Goal: Task Accomplishment & Management: Manage account settings

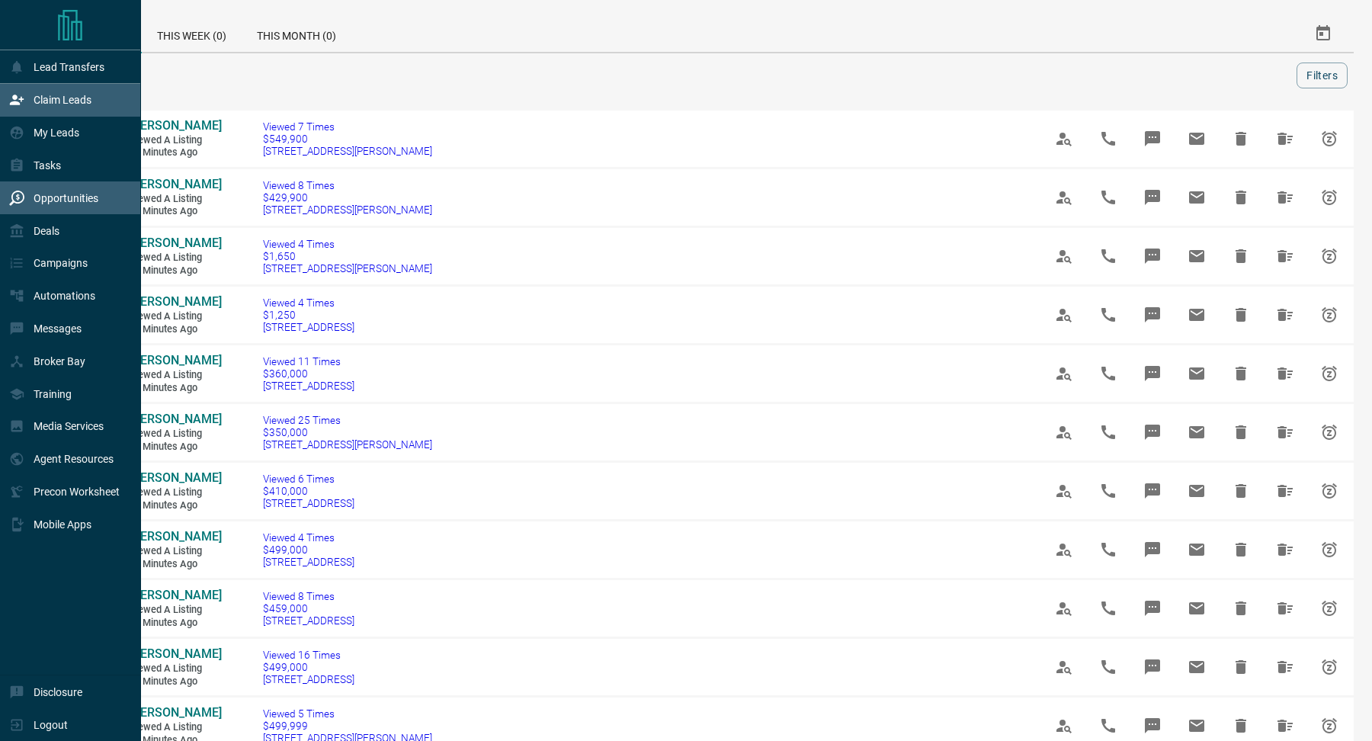
click at [33, 110] on div "Claim Leads" at bounding box center [50, 100] width 82 height 25
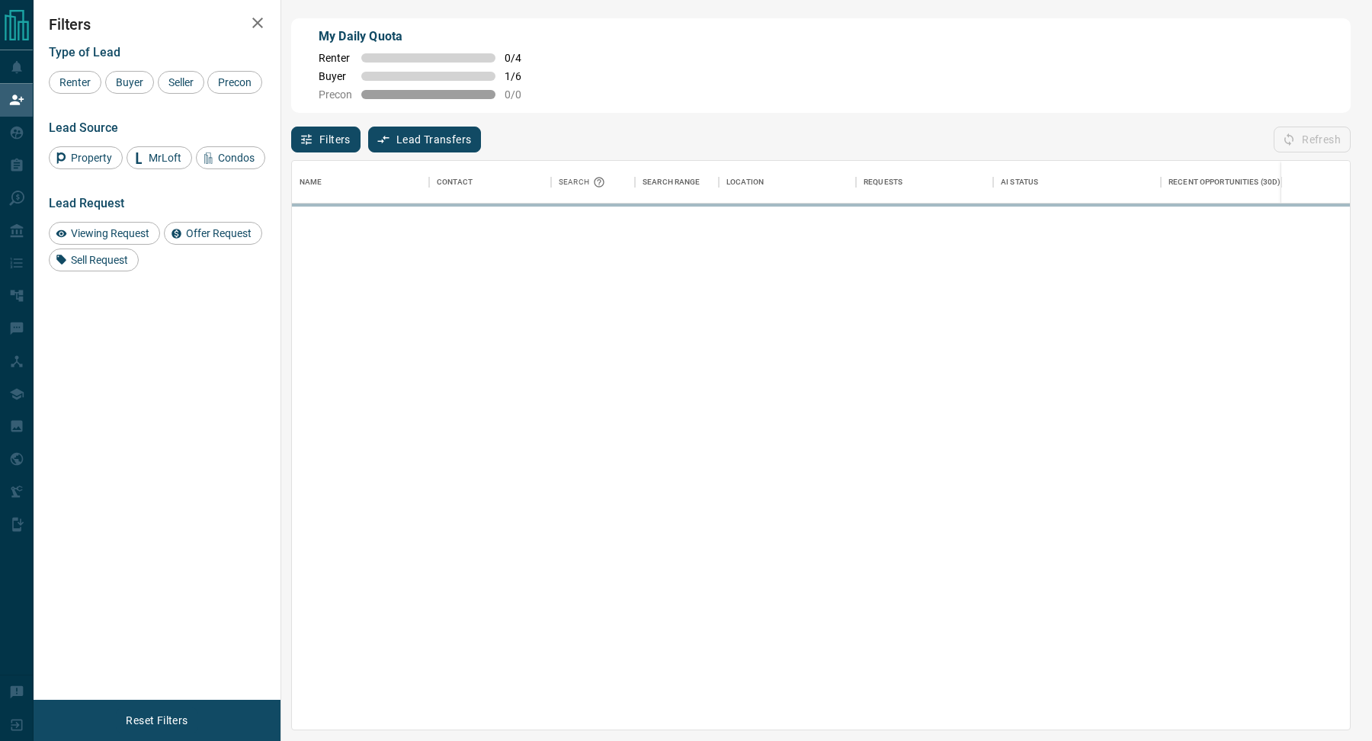
scroll to position [568, 1058]
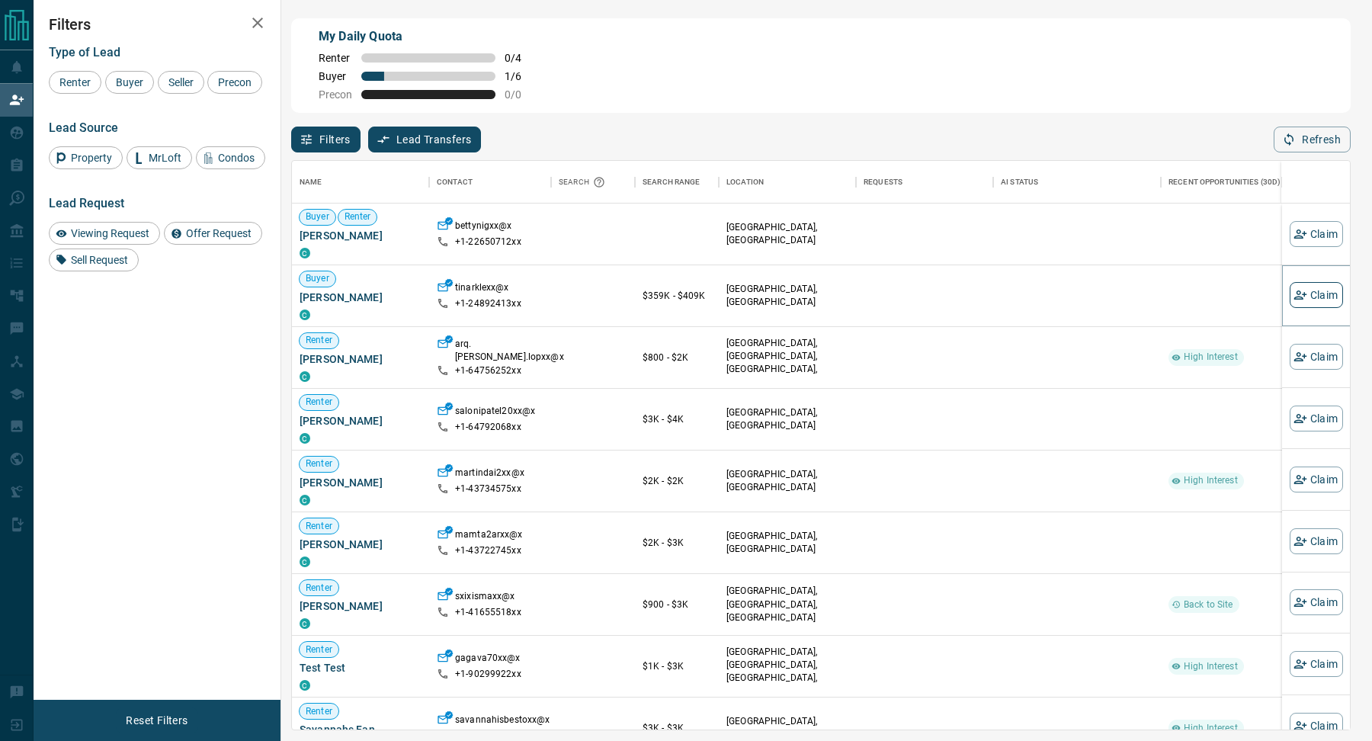
click at [1307, 297] on button "Claim" at bounding box center [1315, 295] width 53 height 26
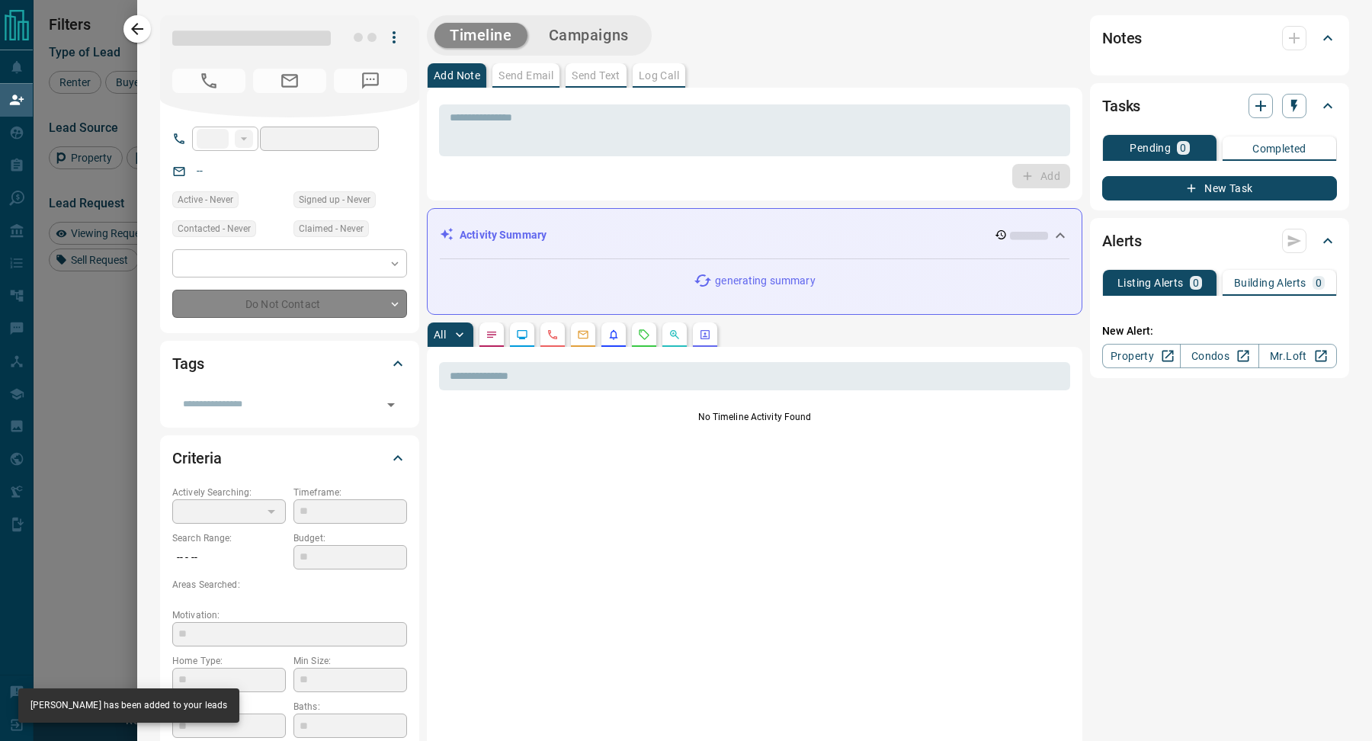
type input "**"
type input "**********"
type input "**"
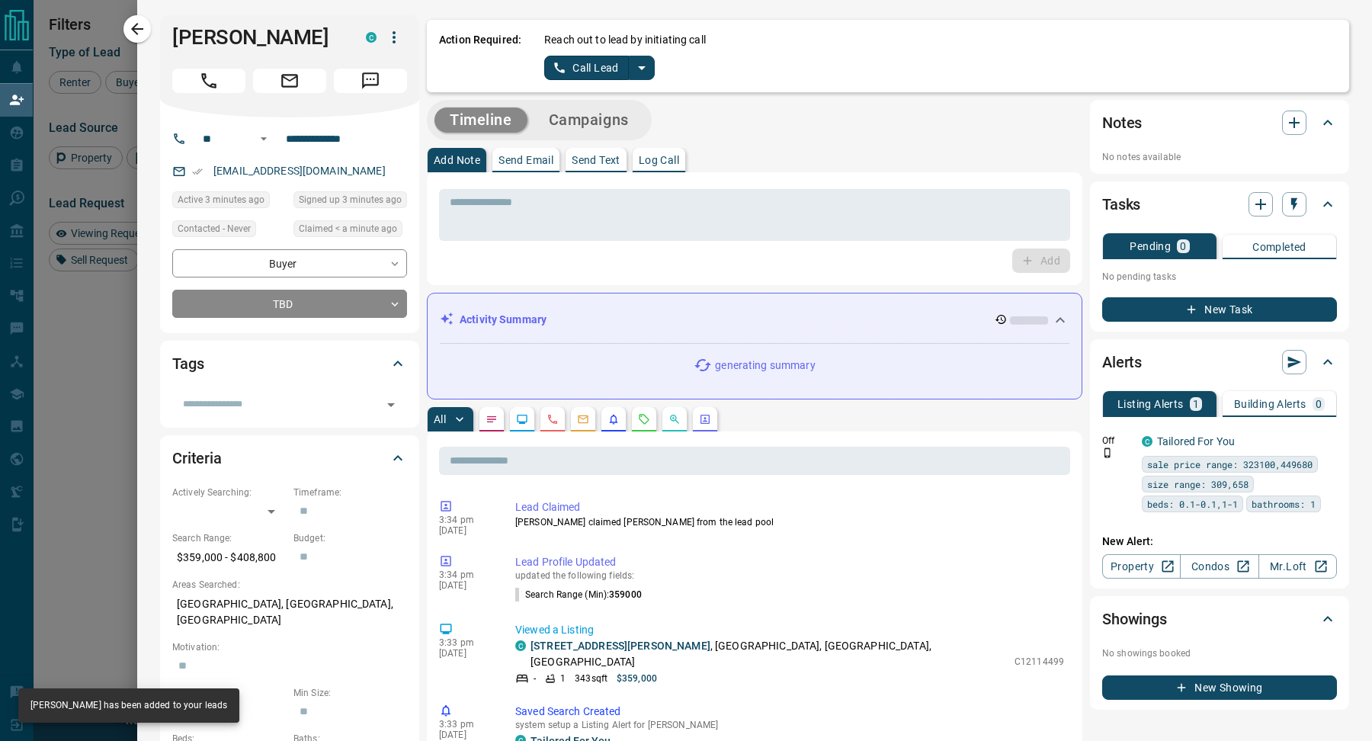
click at [643, 69] on icon "split button" at bounding box center [642, 68] width 18 height 18
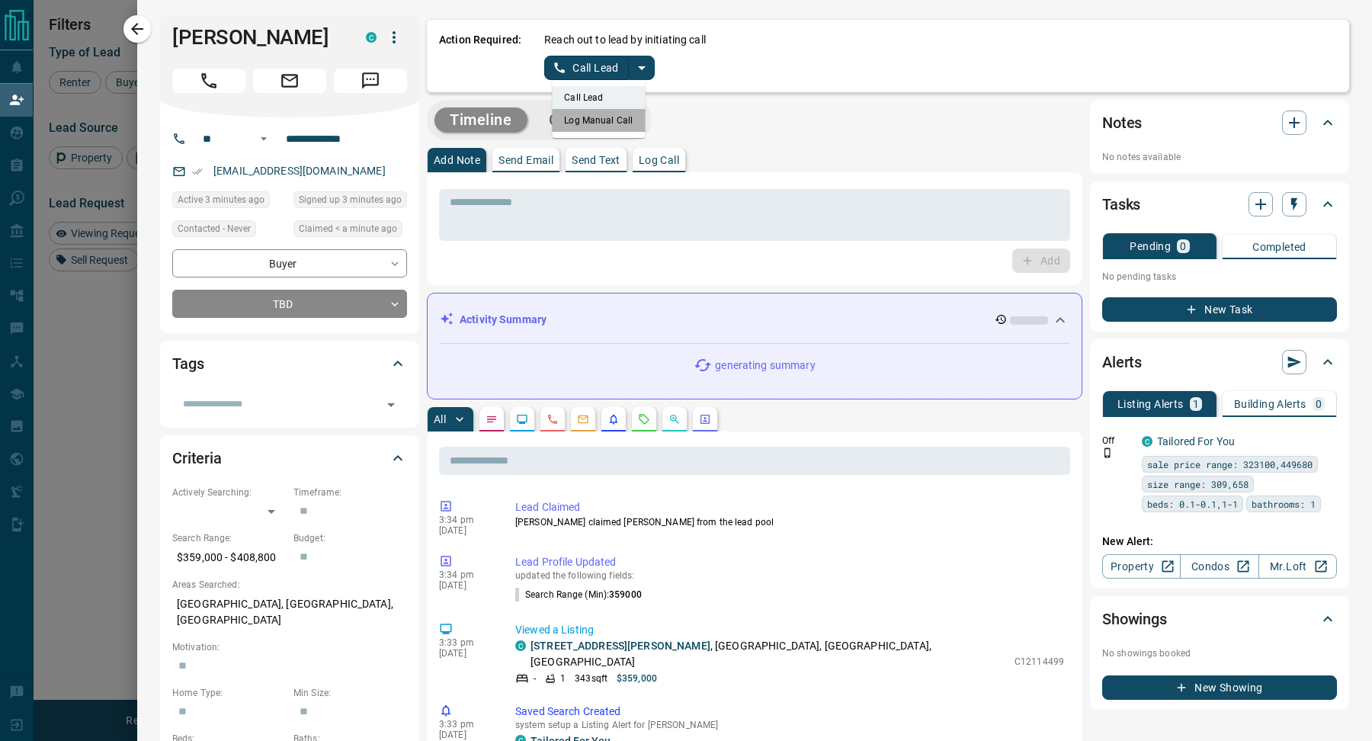
click at [626, 118] on li "Log Manual Call" at bounding box center [598, 120] width 93 height 23
click at [588, 79] on button "Log Manual Call" at bounding box center [594, 68] width 101 height 24
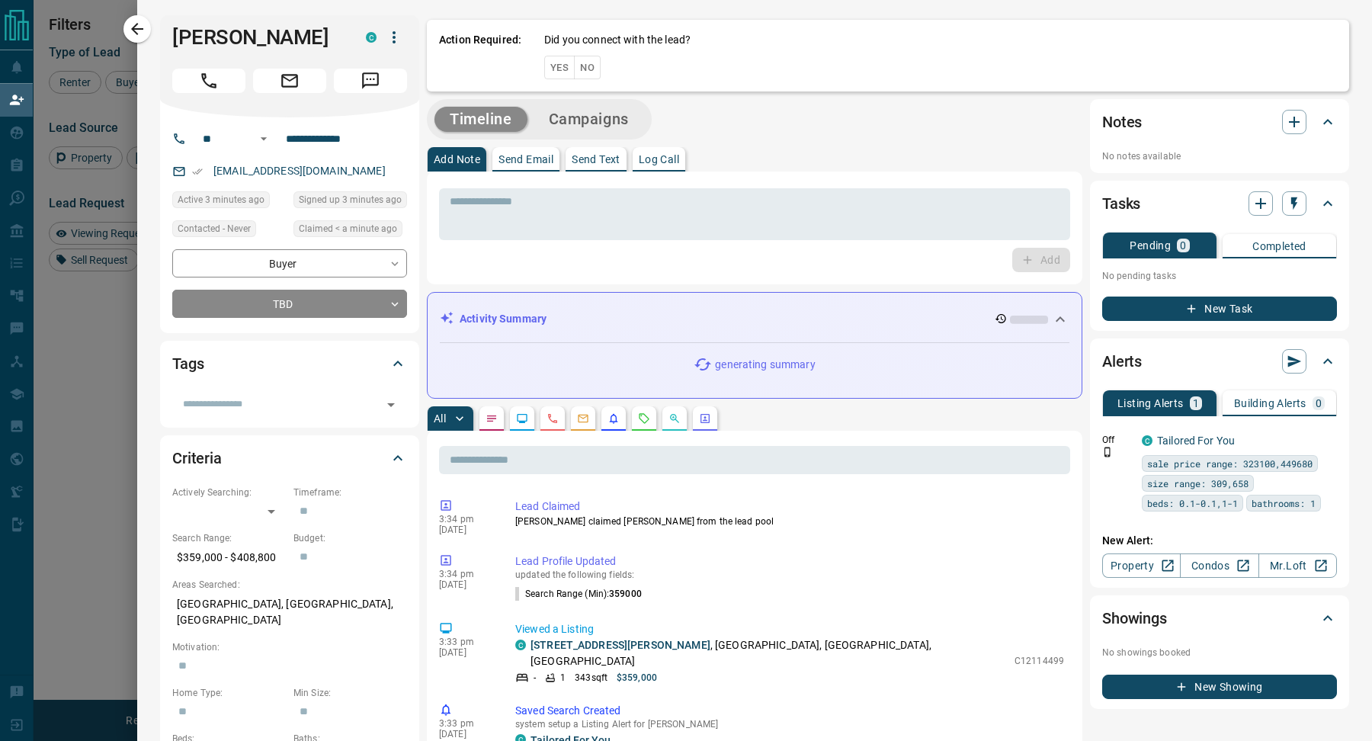
click at [588, 78] on div "Action Required: Did you connect with the lead? Yes No" at bounding box center [888, 56] width 922 height 72
click at [588, 75] on button "No" at bounding box center [587, 68] width 27 height 24
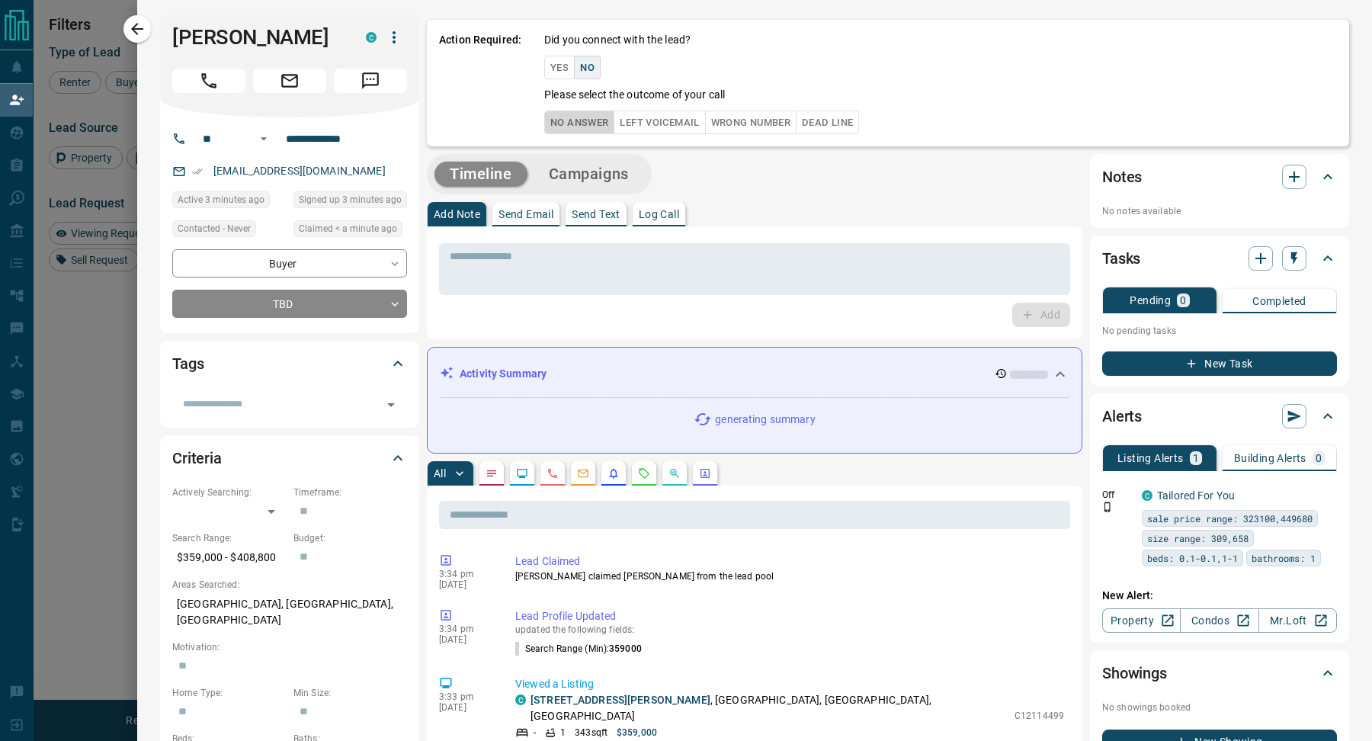
click at [588, 117] on button "No Answer" at bounding box center [579, 122] width 70 height 24
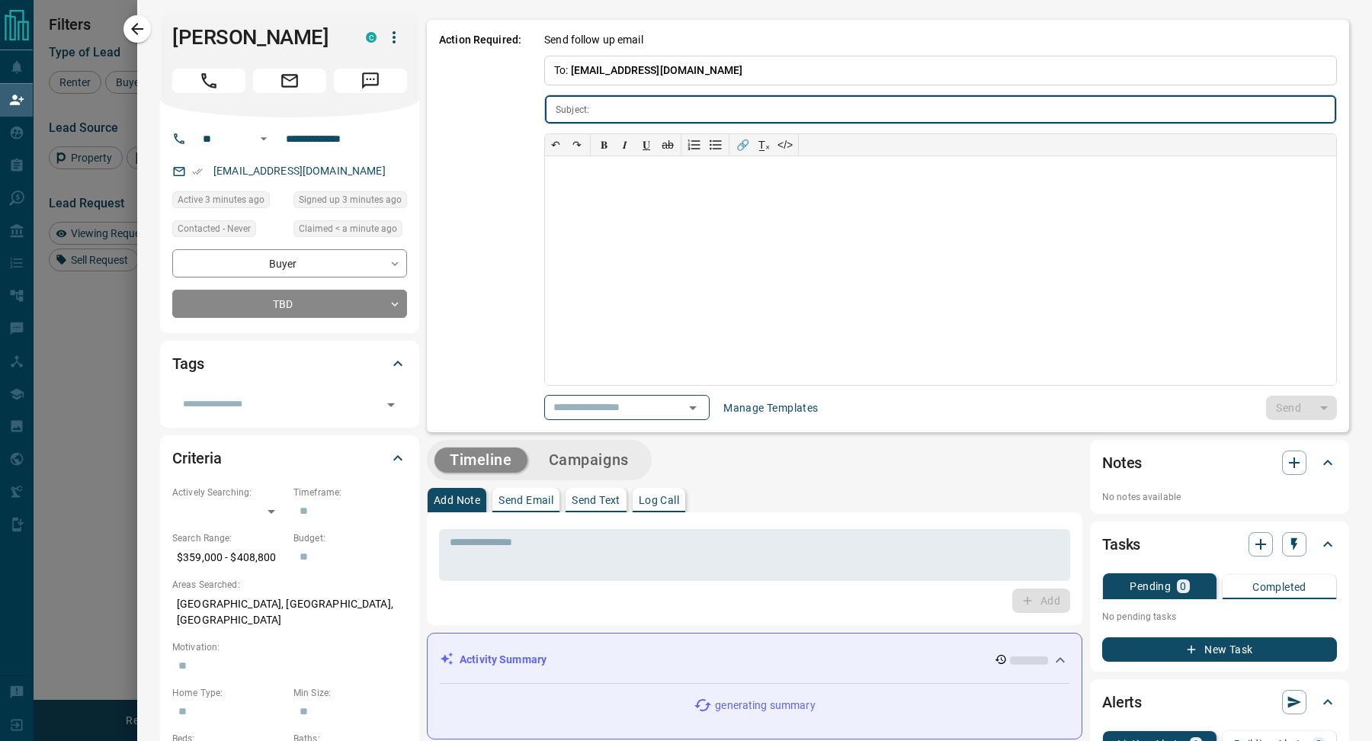
type input "**********"
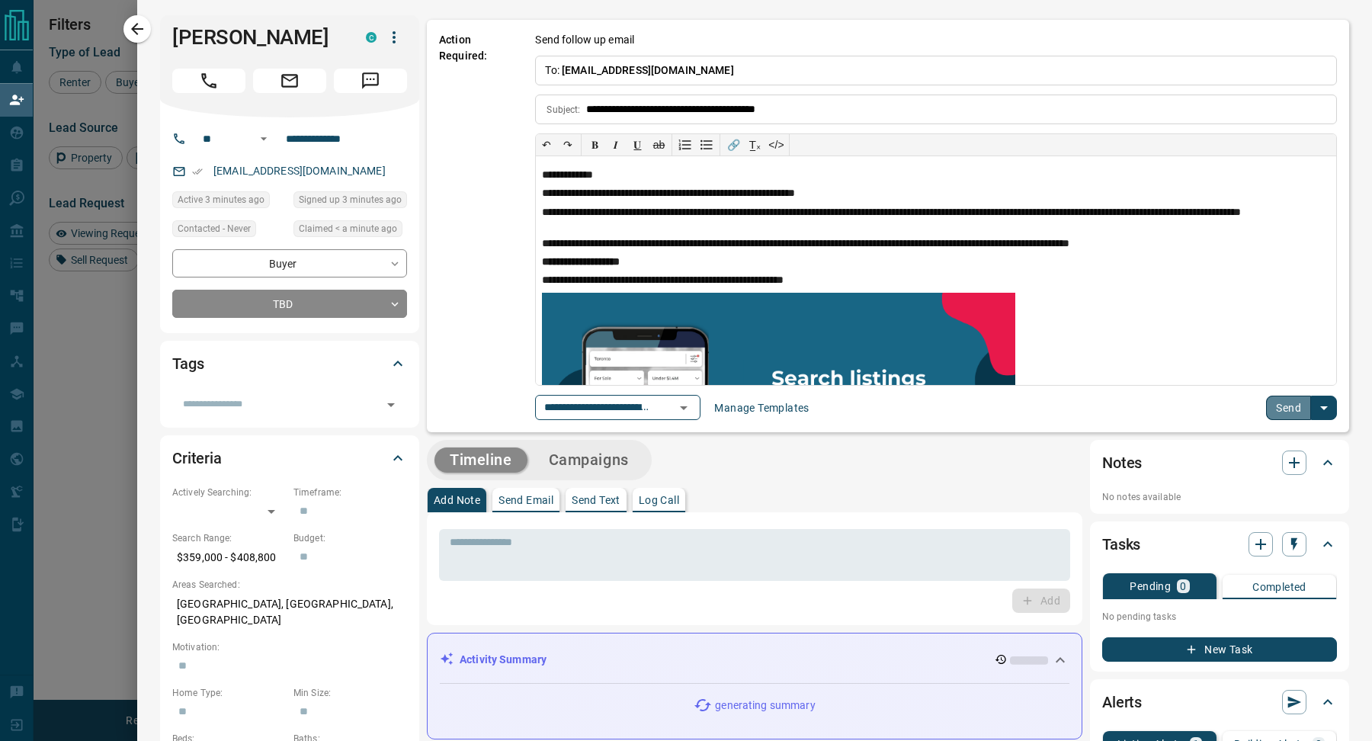
click at [1290, 405] on button "Send" at bounding box center [1288, 408] width 45 height 24
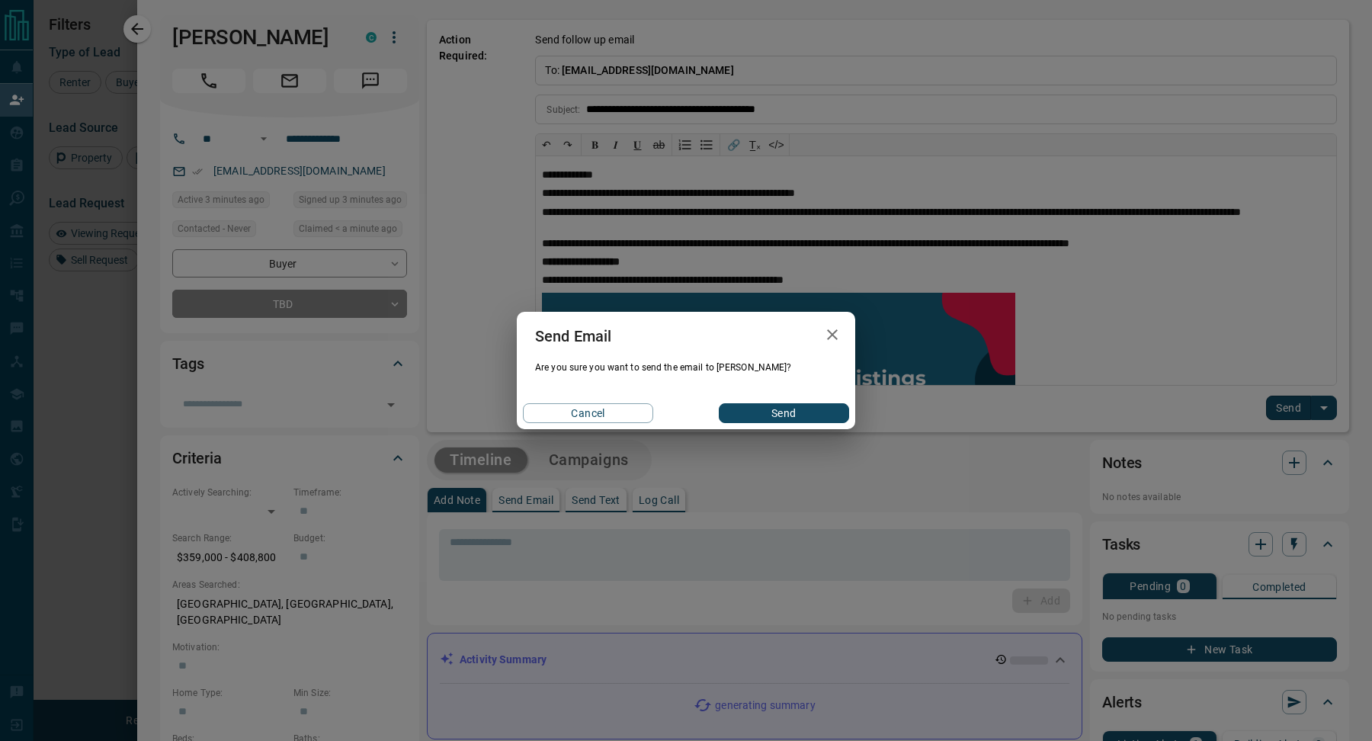
click at [758, 413] on button "Send" at bounding box center [784, 413] width 130 height 20
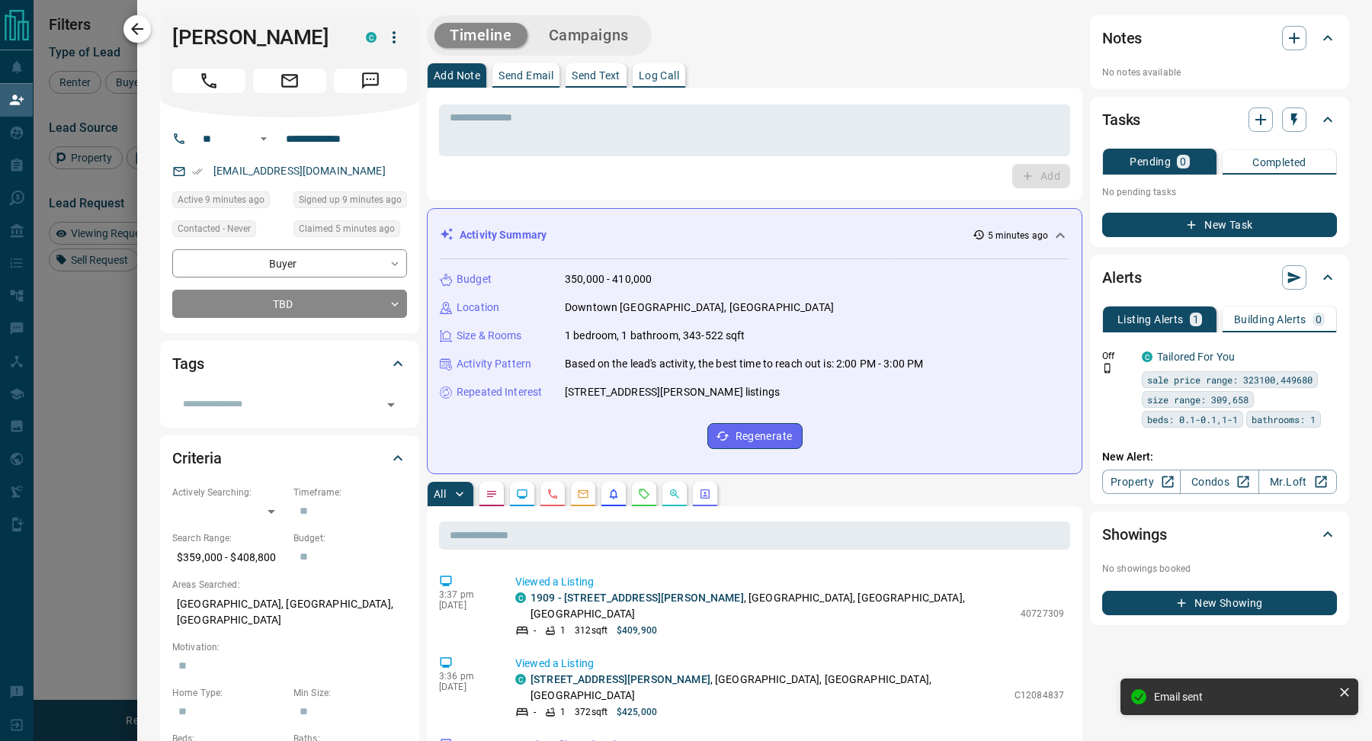
click at [135, 34] on icon "button" at bounding box center [137, 29] width 18 height 18
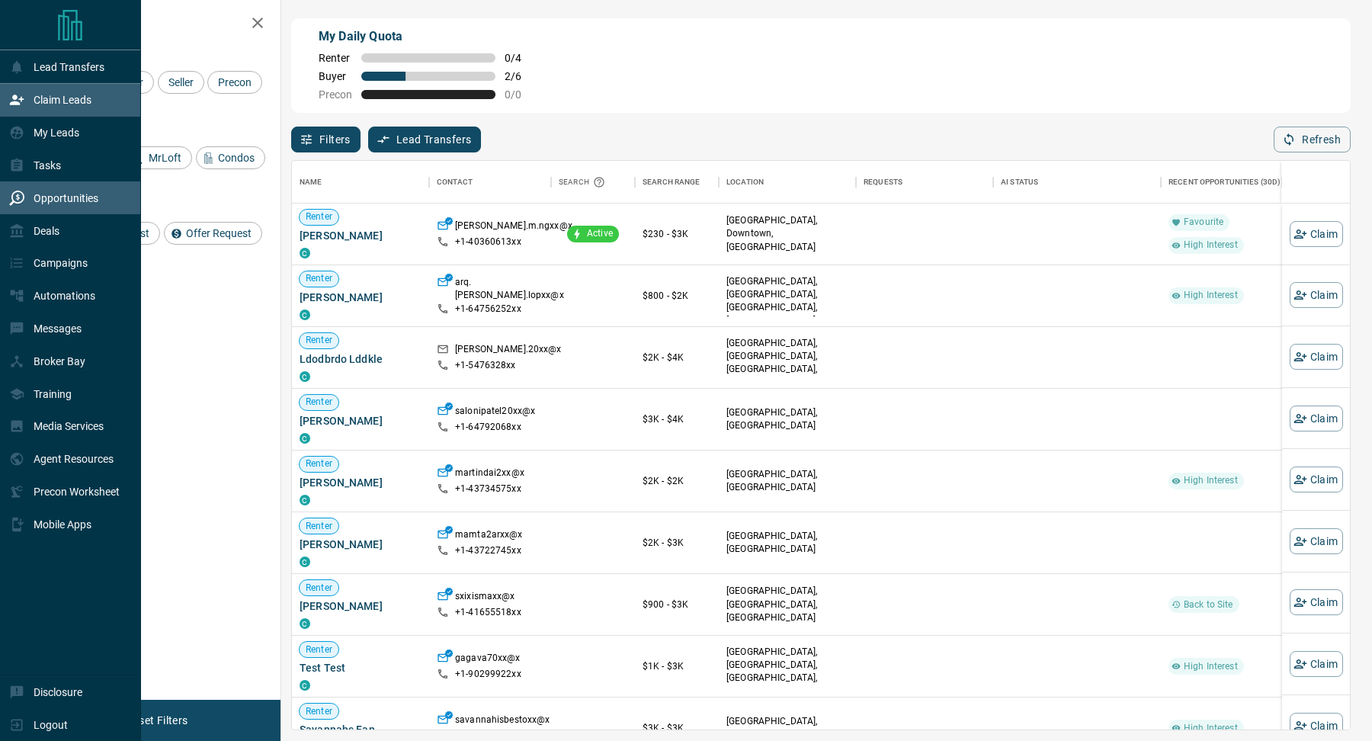
click at [27, 203] on div "Opportunities" at bounding box center [53, 197] width 89 height 25
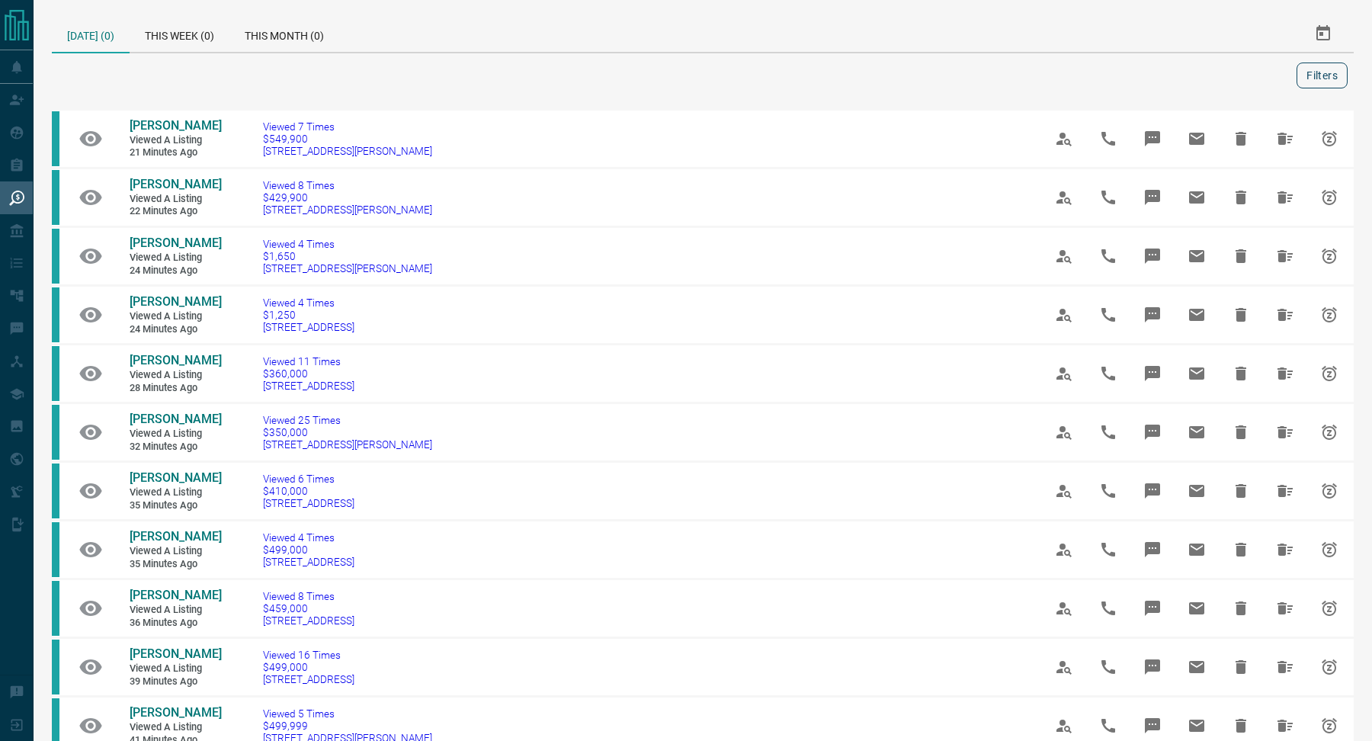
click at [1334, 78] on button "Filters" at bounding box center [1321, 75] width 51 height 26
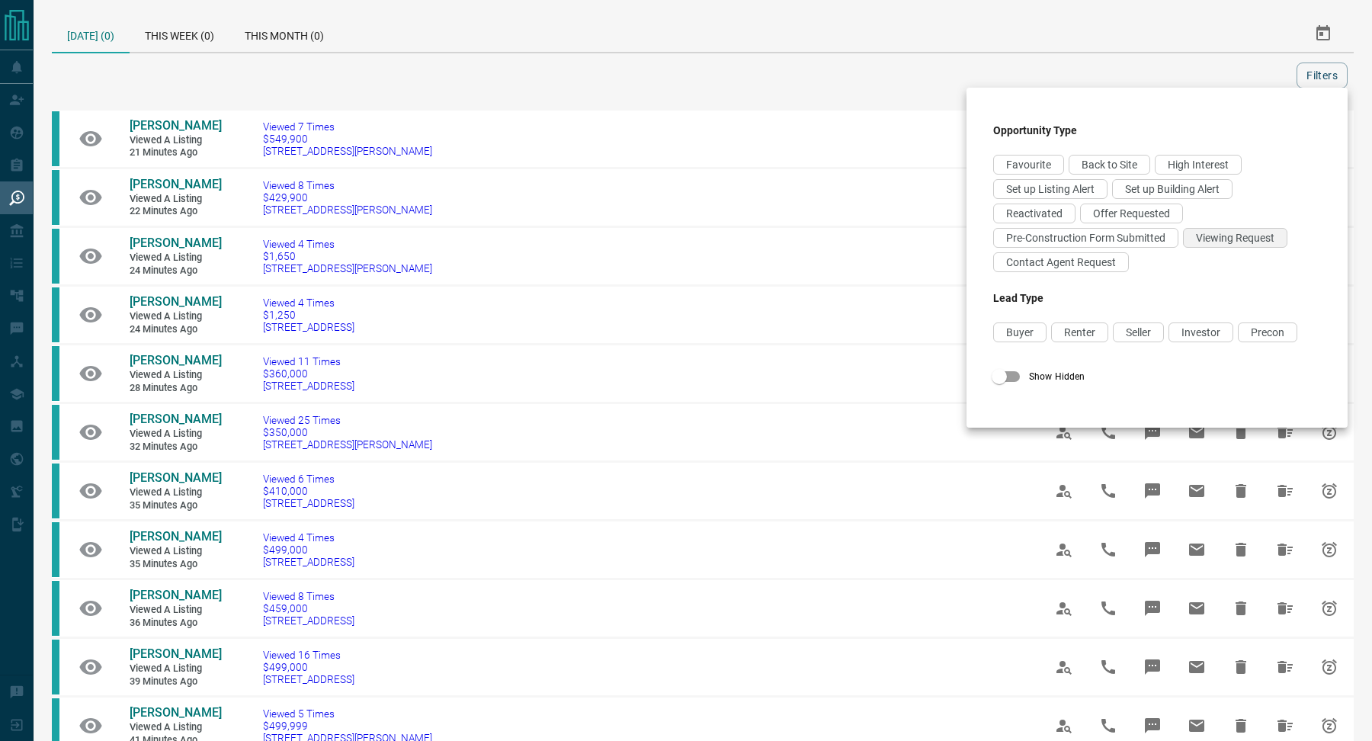
click at [1198, 232] on span "Viewing Request" at bounding box center [1235, 238] width 78 height 12
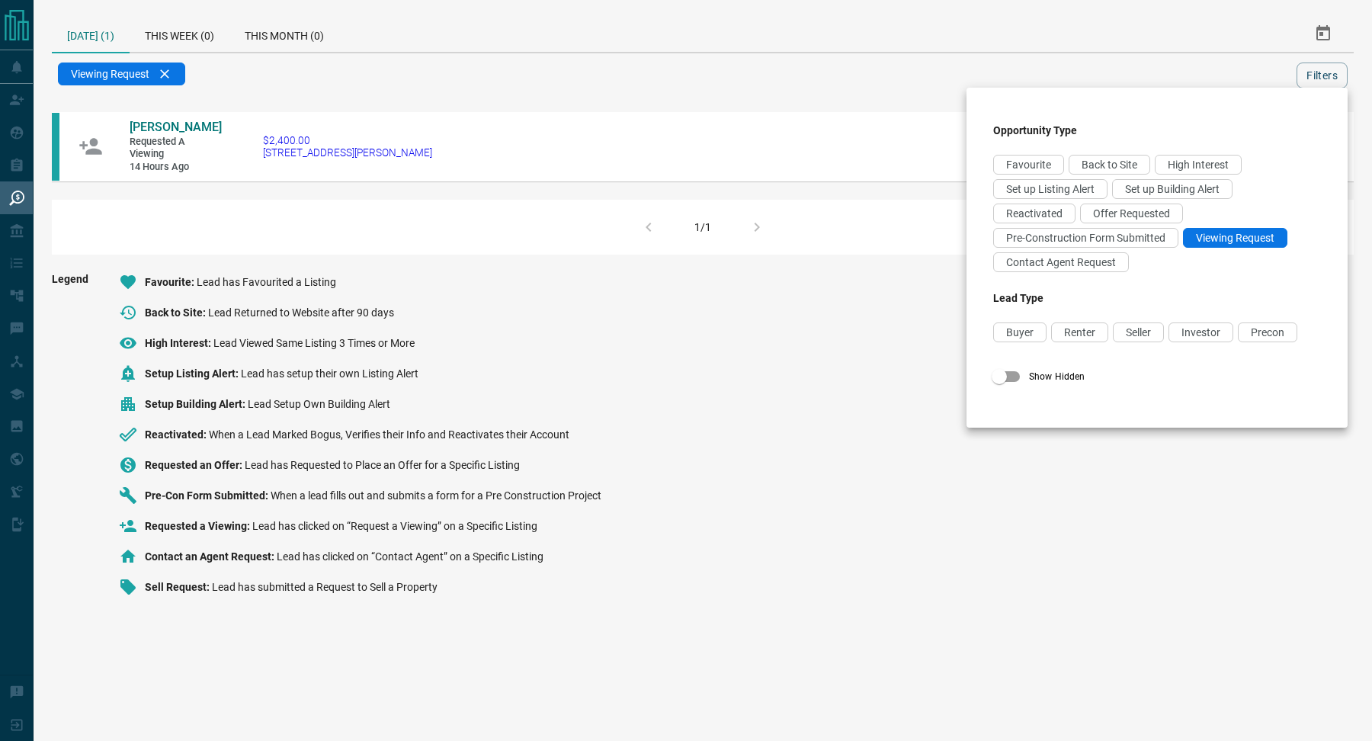
click at [173, 125] on div at bounding box center [686, 370] width 1372 height 741
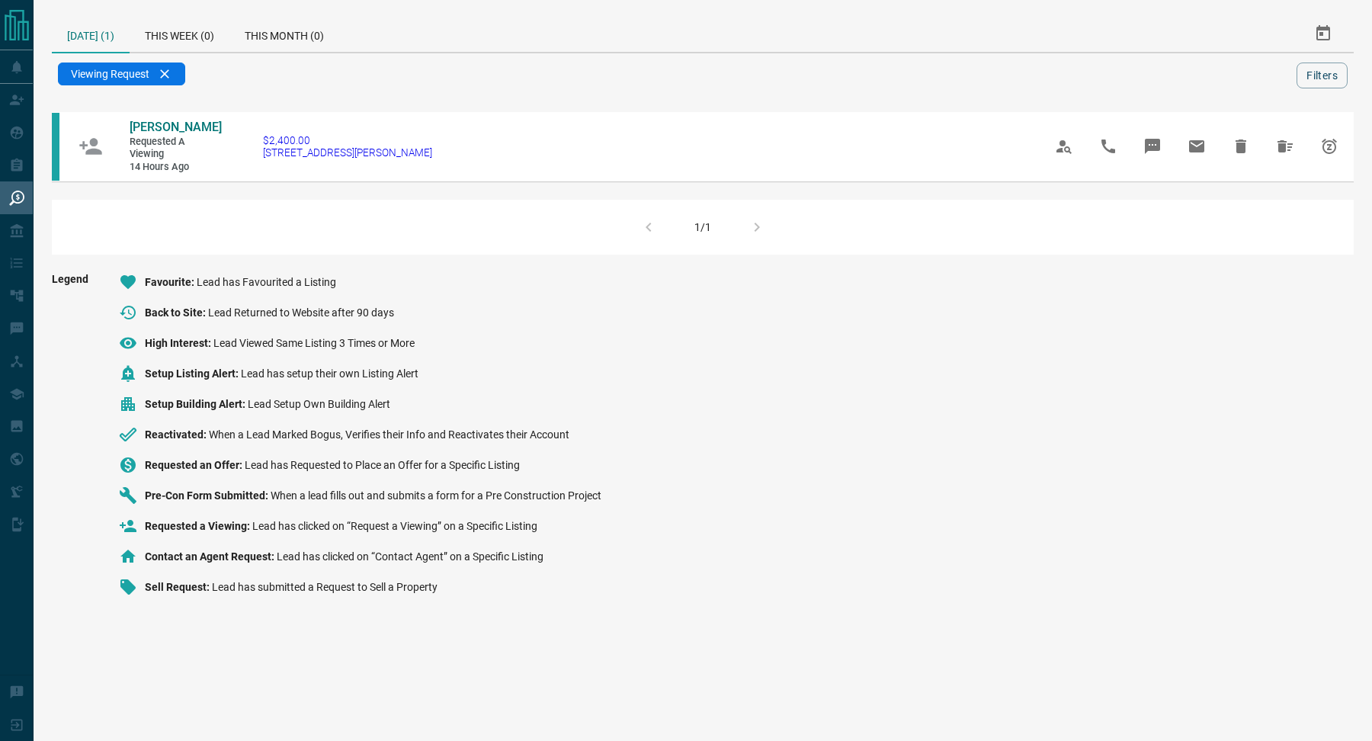
click at [173, 125] on span "[PERSON_NAME]" at bounding box center [176, 127] width 92 height 14
click at [219, 28] on div "This Week (0)" at bounding box center [180, 33] width 100 height 37
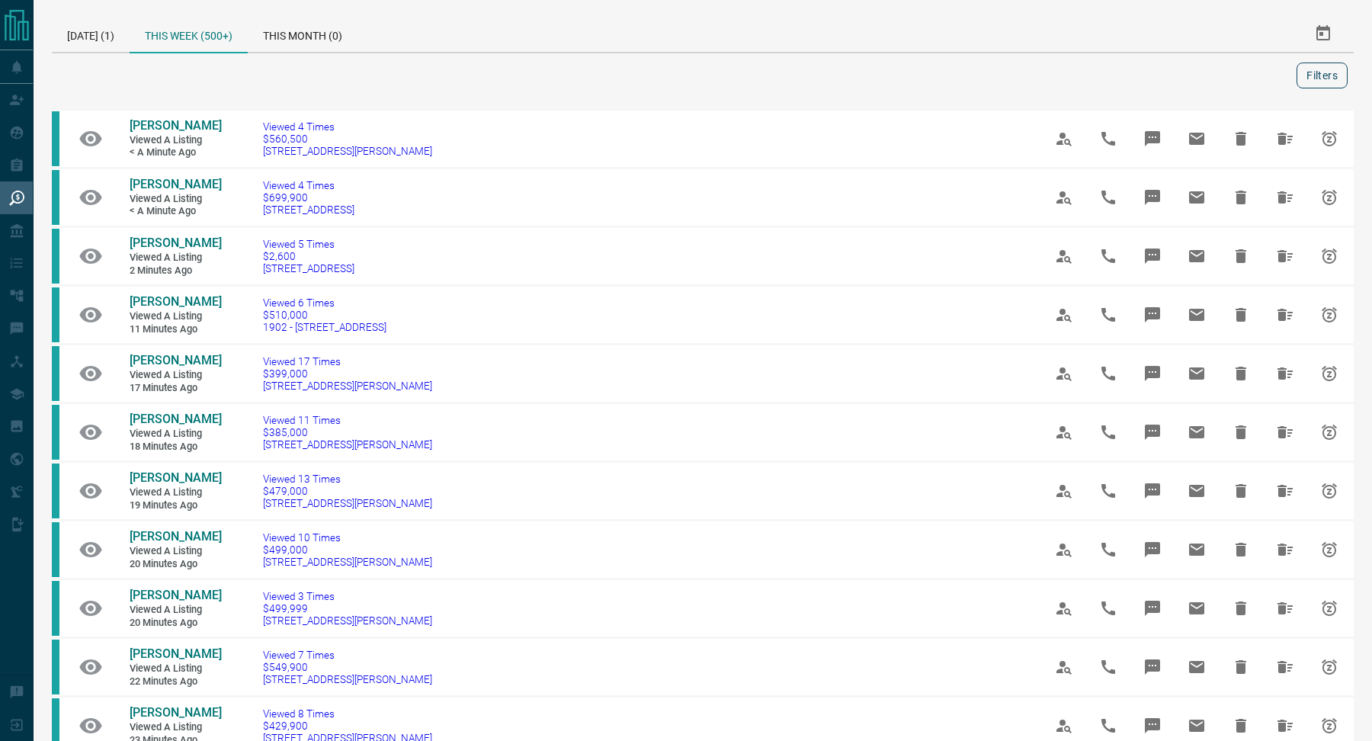
click at [1306, 69] on button "Filters" at bounding box center [1321, 75] width 51 height 26
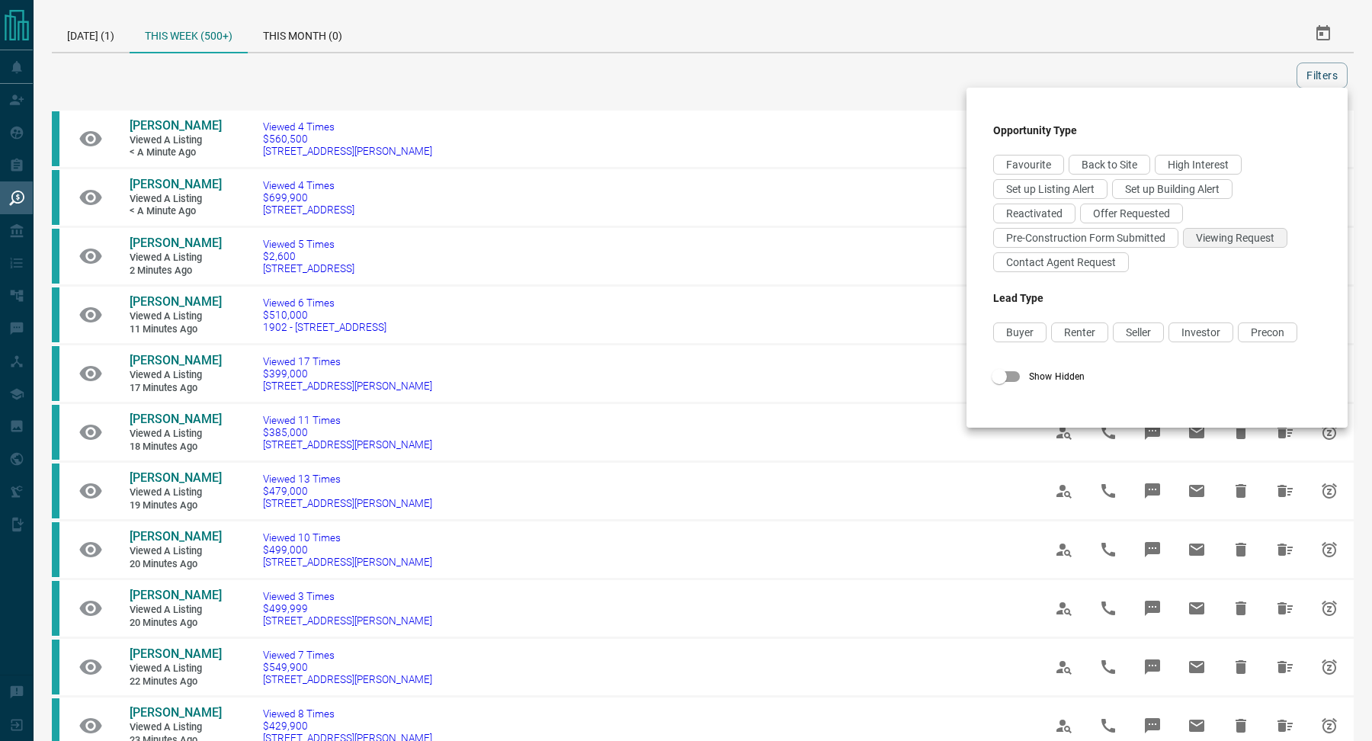
click at [1223, 232] on span "Viewing Request" at bounding box center [1235, 238] width 78 height 12
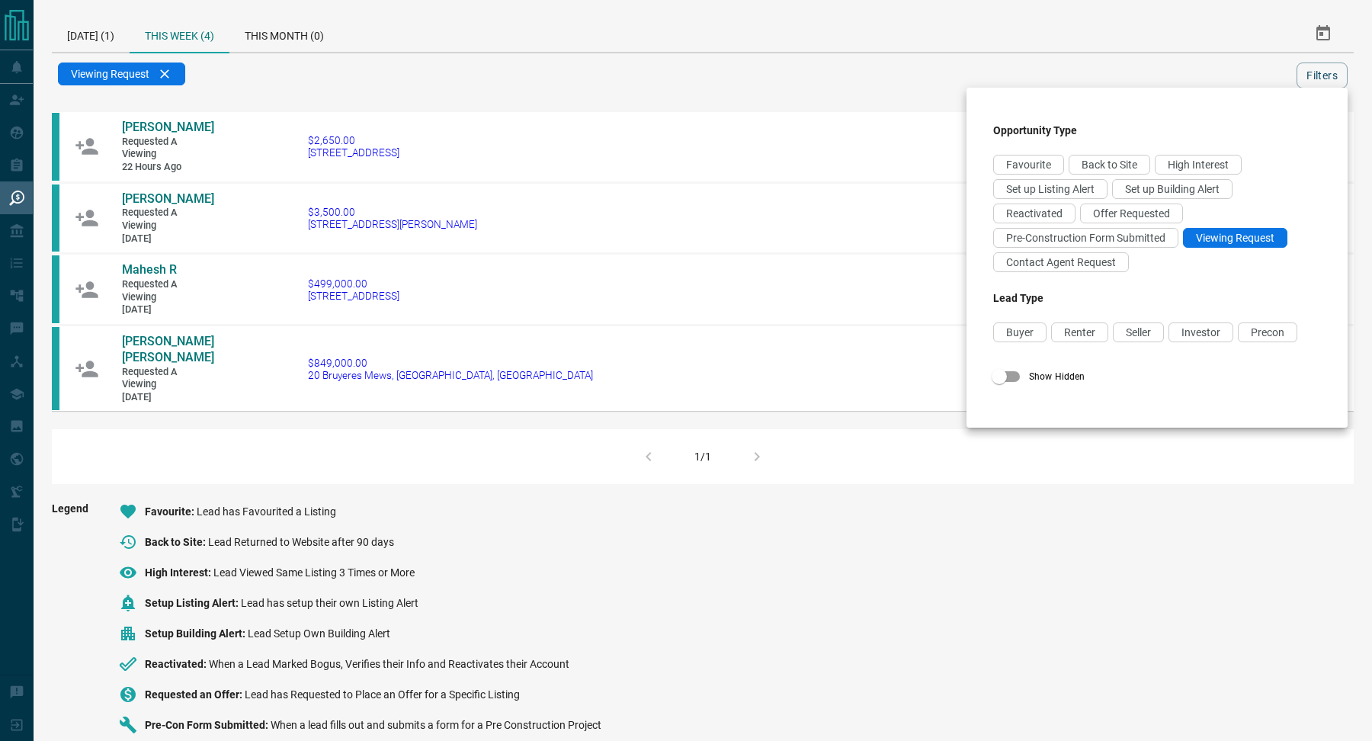
click at [895, 54] on div at bounding box center [686, 370] width 1372 height 741
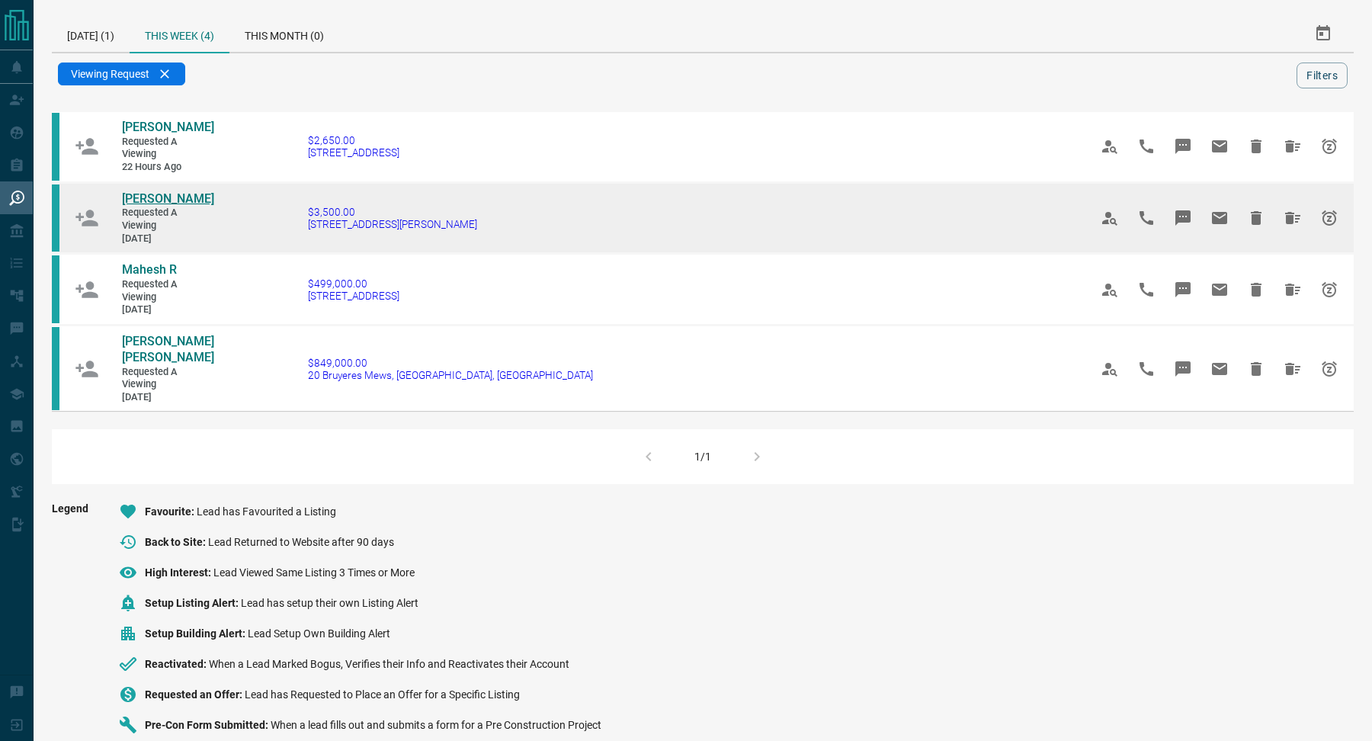
click at [176, 197] on span "[PERSON_NAME]" at bounding box center [168, 198] width 92 height 14
